Goal: Navigation & Orientation: Find specific page/section

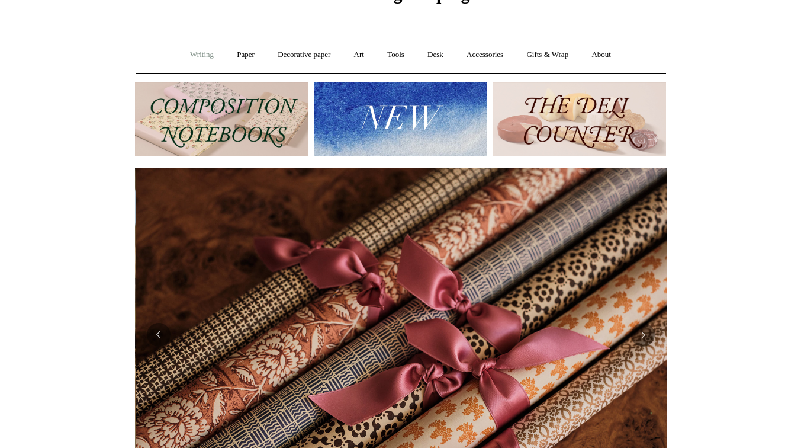
scroll to position [0, 1064]
click at [197, 55] on link "Writing +" at bounding box center [201, 54] width 45 height 31
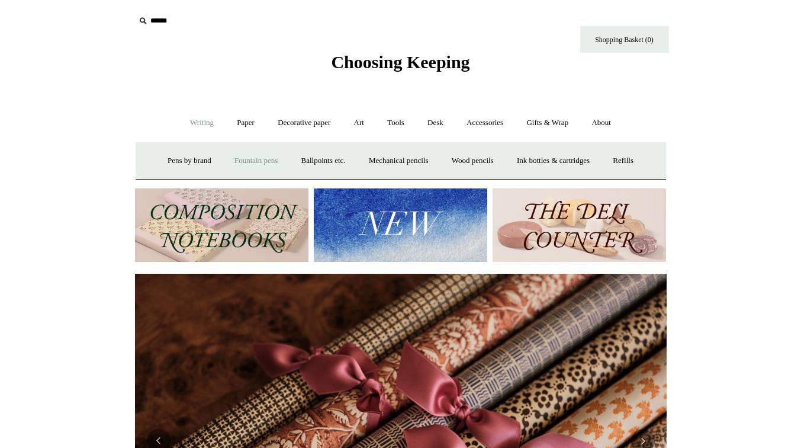
click at [255, 162] on link "Fountain pens +" at bounding box center [256, 160] width 65 height 31
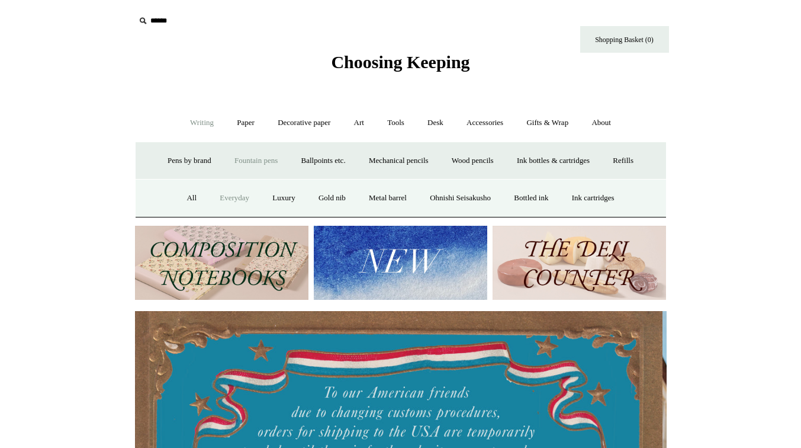
scroll to position [0, 0]
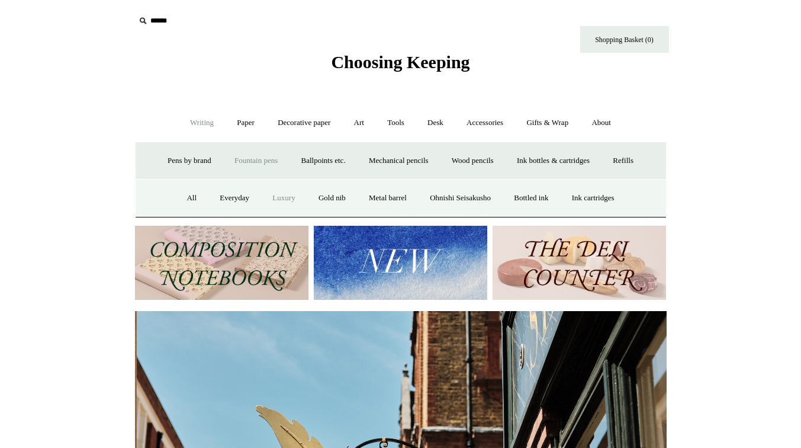
click at [284, 197] on link "Luxury" at bounding box center [284, 197] width 44 height 31
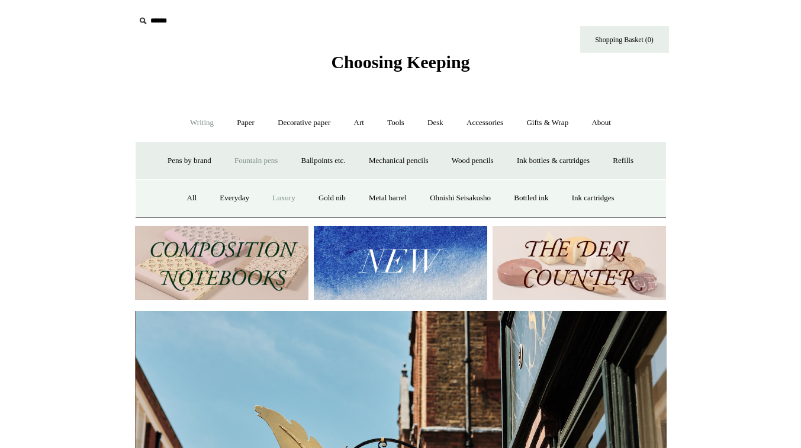
scroll to position [0, 532]
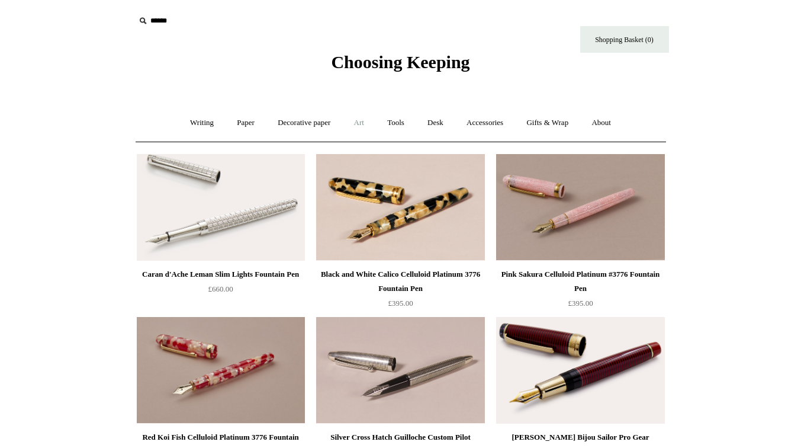
click at [359, 121] on link "Art +" at bounding box center [358, 122] width 31 height 31
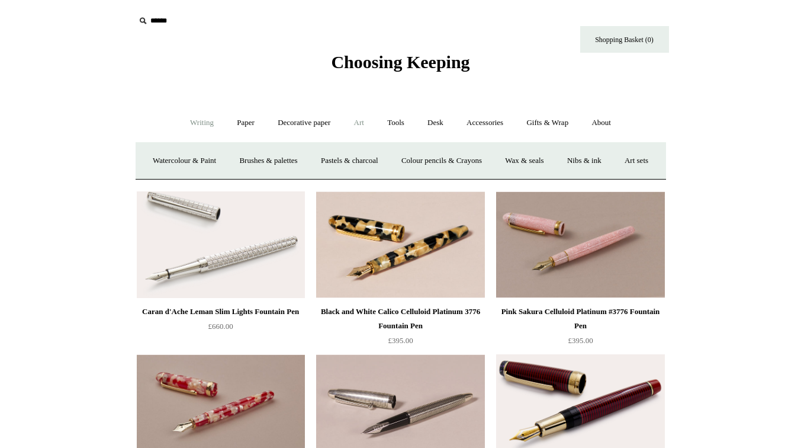
click at [200, 128] on link "Writing +" at bounding box center [201, 122] width 45 height 31
click at [197, 123] on link "Writing -" at bounding box center [201, 122] width 45 height 31
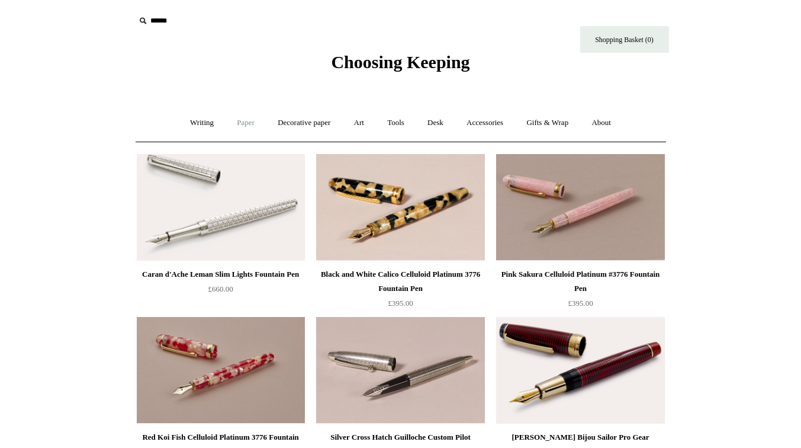
click at [240, 125] on link "Paper +" at bounding box center [245, 122] width 39 height 31
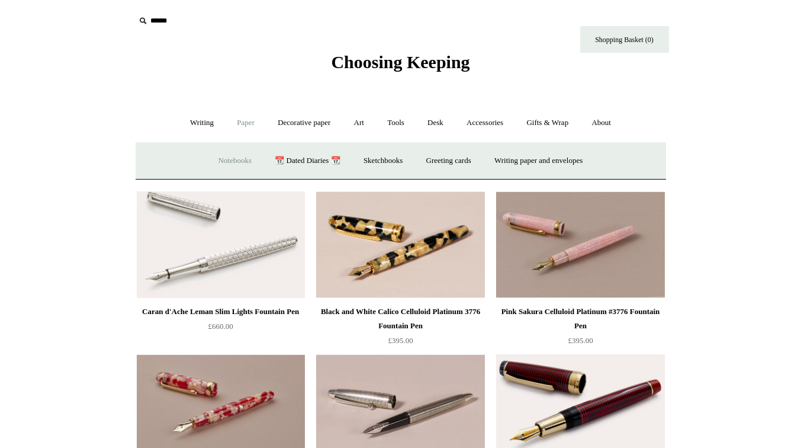
click at [235, 160] on link "Notebooks +" at bounding box center [235, 160] width 54 height 31
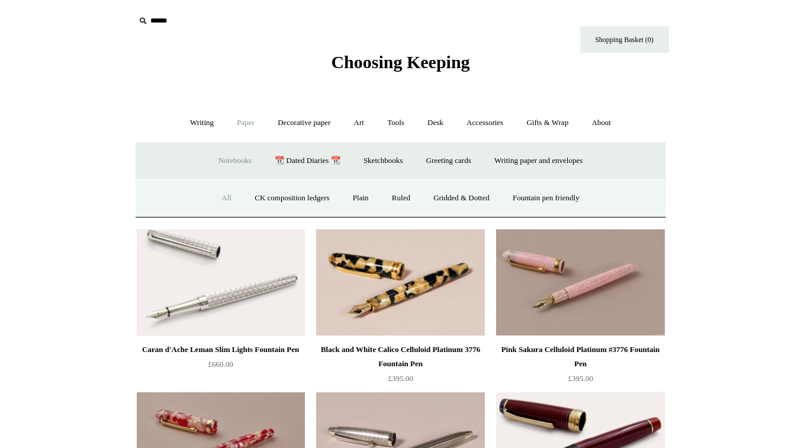
click at [217, 195] on link "All" at bounding box center [226, 197] width 31 height 31
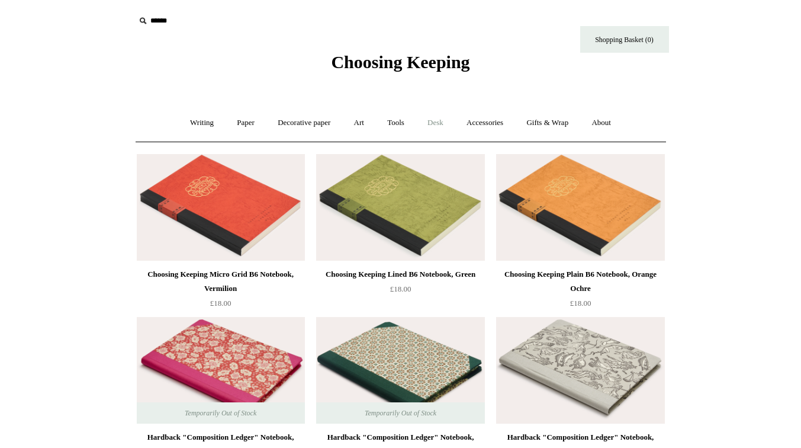
click at [445, 118] on link "Desk +" at bounding box center [435, 122] width 37 height 31
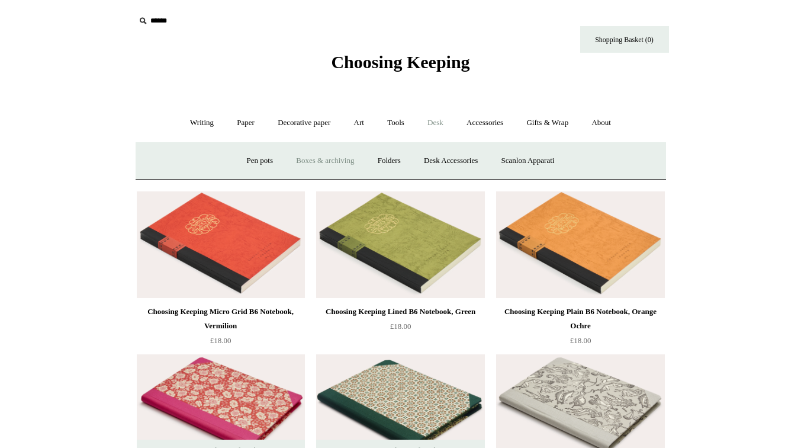
click at [321, 162] on link "Boxes & archiving" at bounding box center [324, 160] width 79 height 31
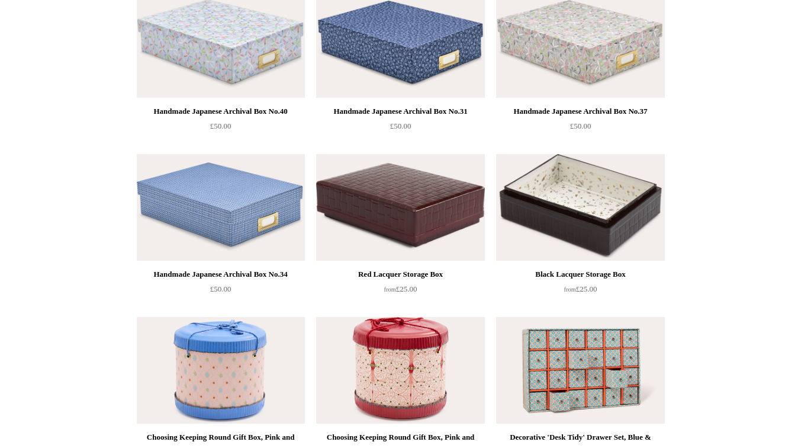
scroll to position [1228, 0]
